Goal: Information Seeking & Learning: Learn about a topic

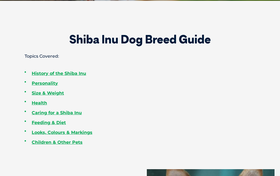
scroll to position [201, 0]
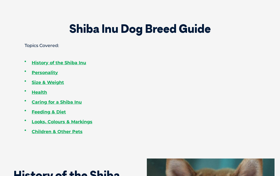
click at [55, 75] on link "Personality" at bounding box center [45, 72] width 26 height 5
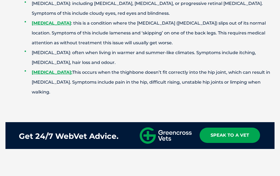
scroll to position [926, 0]
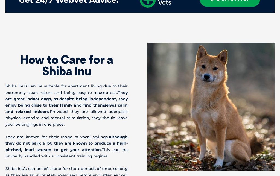
scroll to position [1051, 0]
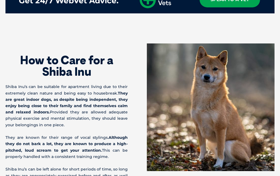
click at [235, 153] on div "How to Care for a Shiba Inu Shiba Inu’s can be suitable for apartment living du…" at bounding box center [140, 120] width 280 height 155
click at [236, 154] on div "How to Care for a Shiba Inu Shiba Inu’s can be suitable for apartment living du…" at bounding box center [140, 120] width 280 height 155
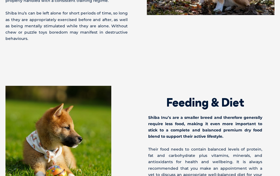
scroll to position [1214, 0]
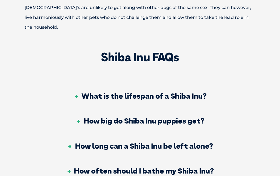
scroll to position [1670, 0]
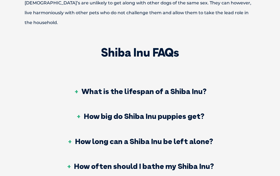
click at [202, 88] on h3 "What is the lifespan of a Shiba Inu?" at bounding box center [140, 92] width 133 height 8
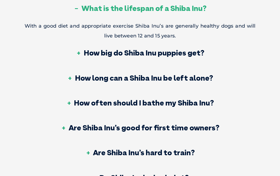
scroll to position [1753, 0]
click at [198, 74] on h3 "How long can a Shiba Inu be left alone?" at bounding box center [140, 78] width 146 height 8
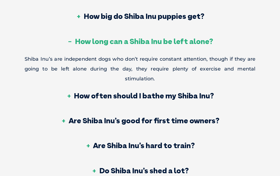
scroll to position [1769, 0]
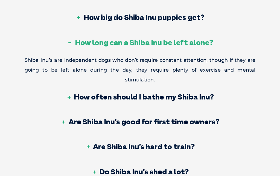
click at [193, 93] on h3 "How often should I bathe my Shiba Inu?" at bounding box center [140, 97] width 148 height 8
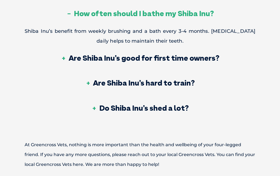
scroll to position [1823, 0]
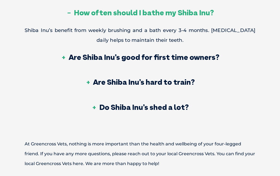
click at [199, 54] on h3 "Are Shiba Inu’s good for first time owners?" at bounding box center [140, 58] width 158 height 8
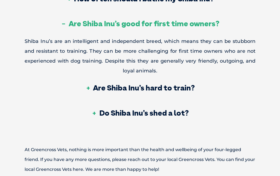
scroll to position [1837, 0]
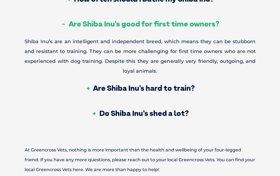
click at [175, 84] on h3 "Are Shiba Inu’s hard to train?" at bounding box center [139, 88] width 109 height 8
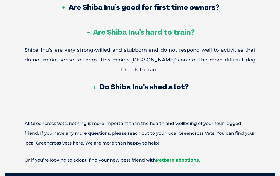
scroll to position [1854, 0]
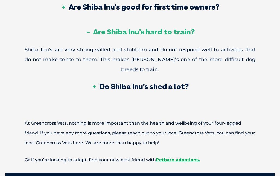
click at [176, 83] on h3 "Do Shiba Inu’s shed a lot?" at bounding box center [140, 87] width 97 height 8
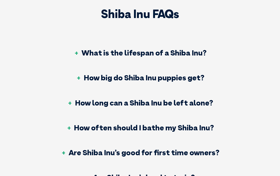
scroll to position [1703, 0]
